Goal: Browse casually

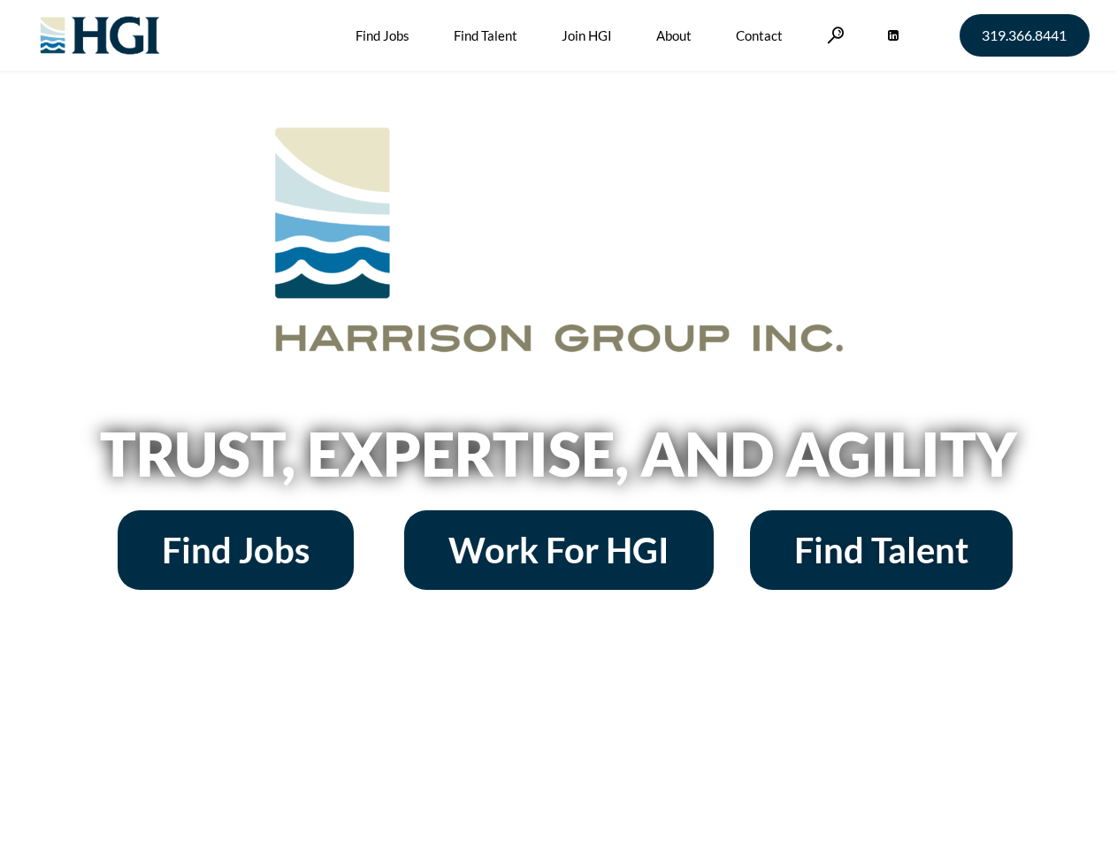
click at [558, 425] on h2 "Trust, Expertise, and Agility" at bounding box center [559, 454] width 1008 height 60
click at [833, 34] on link at bounding box center [836, 35] width 18 height 17
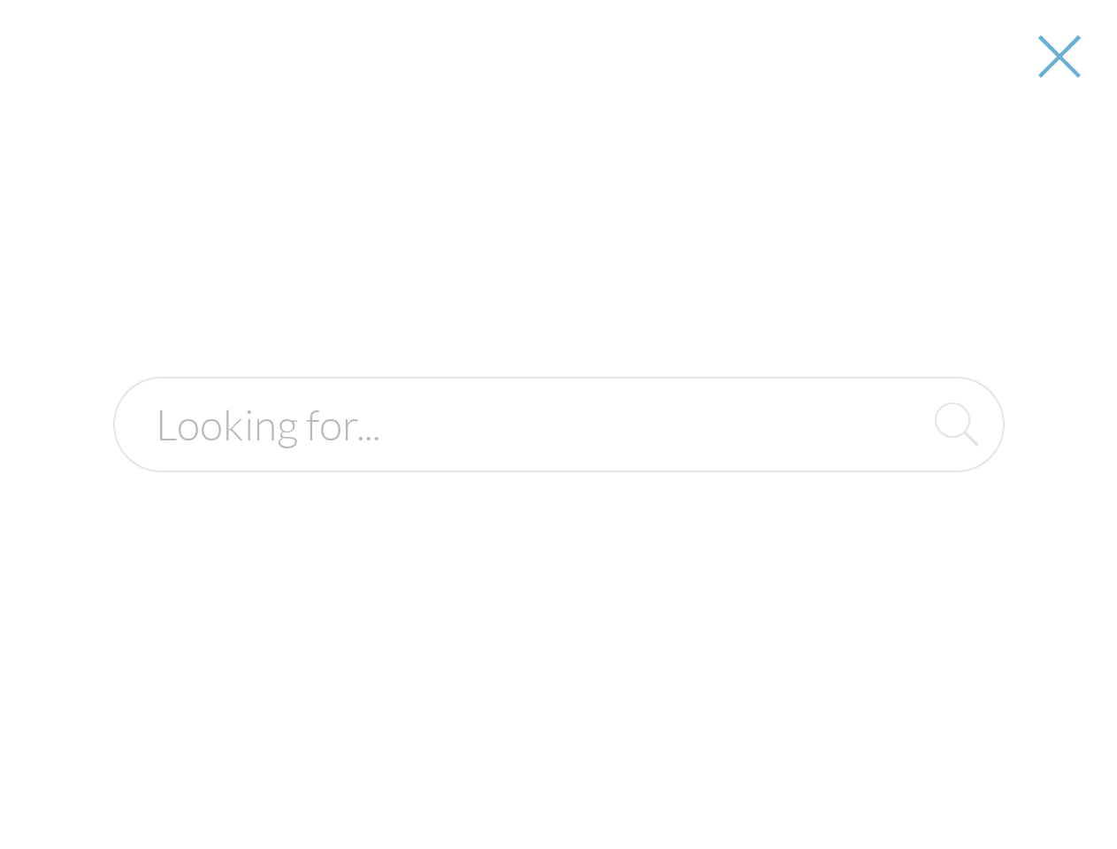
click at [558, 460] on h2 "Trust, Expertise, and Agility" at bounding box center [559, 454] width 1008 height 60
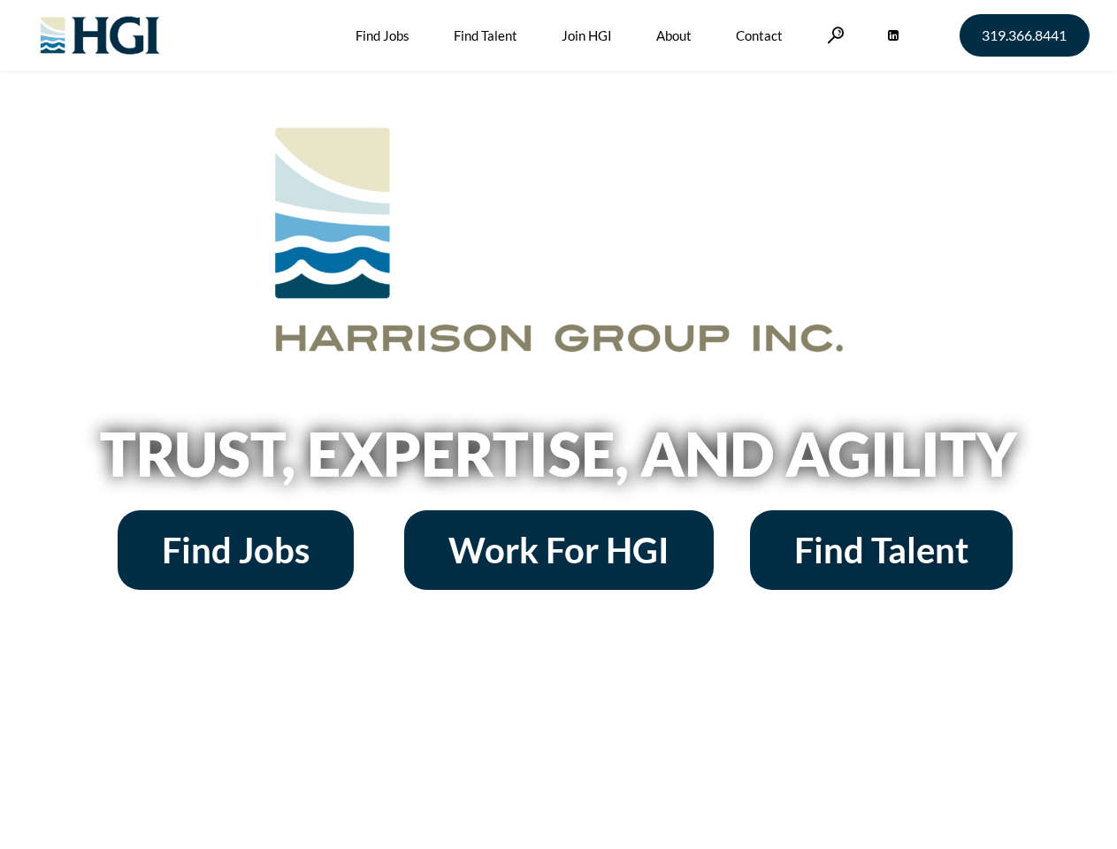
click at [558, 425] on h2 "Trust, Expertise, and Agility" at bounding box center [559, 454] width 1008 height 60
click at [833, 34] on link at bounding box center [836, 35] width 18 height 17
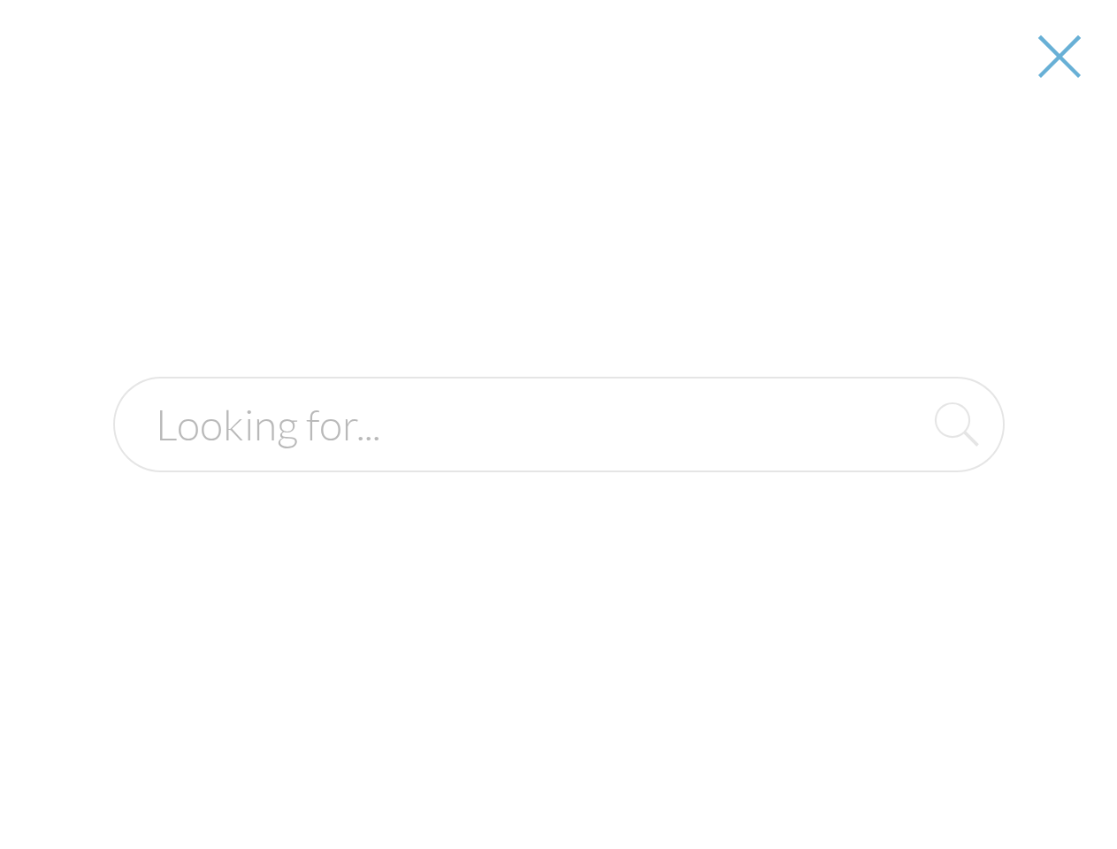
click at [558, 460] on h2 "Trust, Expertise, and Agility" at bounding box center [559, 454] width 1008 height 60
